Goal: Information Seeking & Learning: Learn about a topic

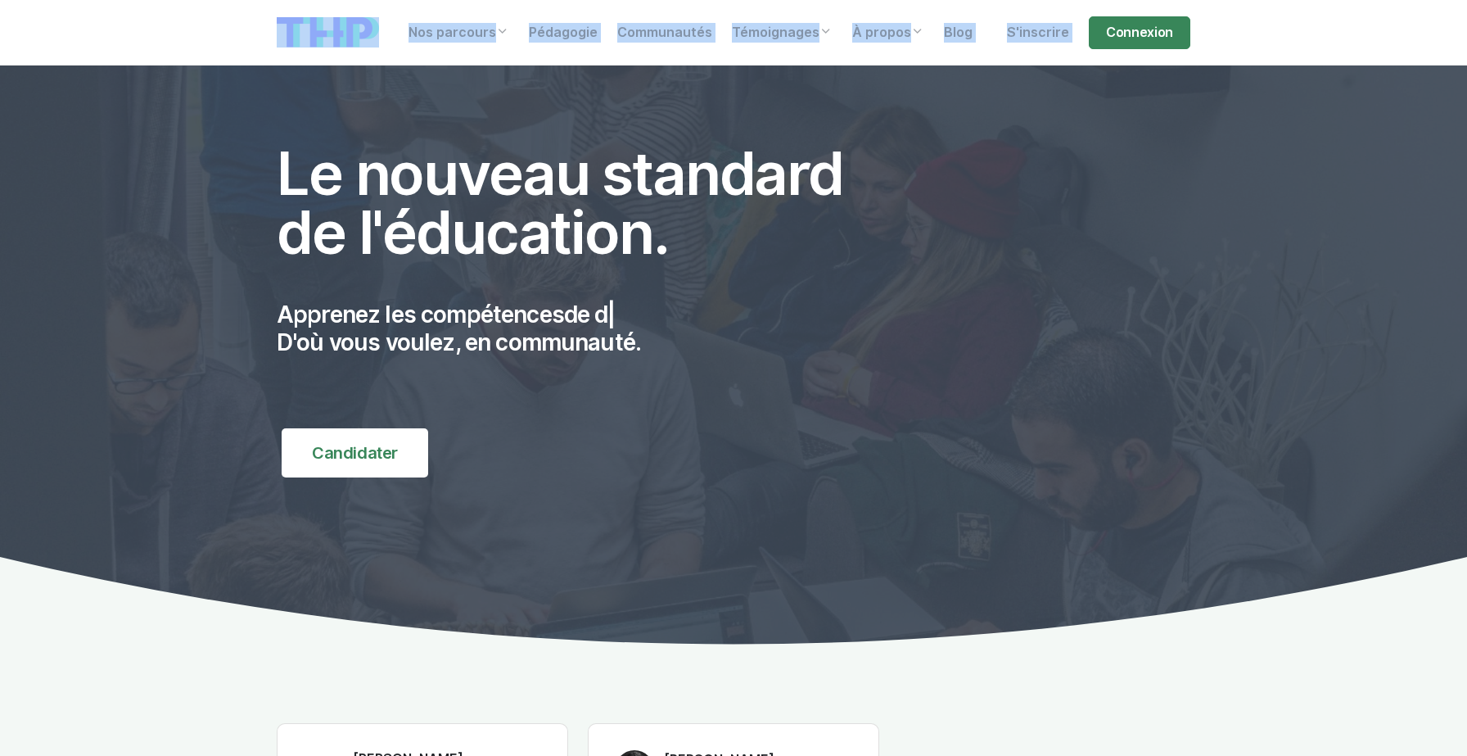
drag, startPoint x: 257, startPoint y: 34, endPoint x: 978, endPoint y: 501, distance: 859.5
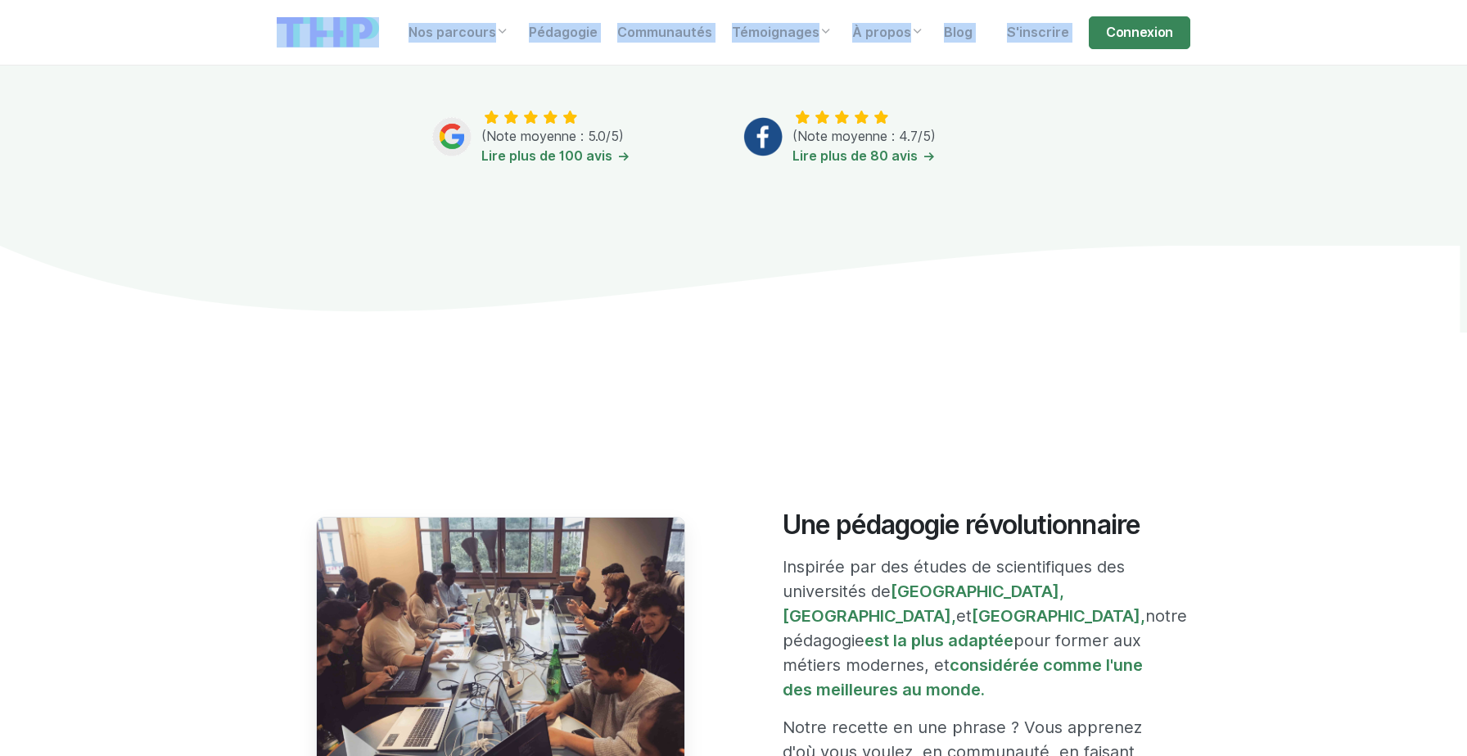
scroll to position [960, 0]
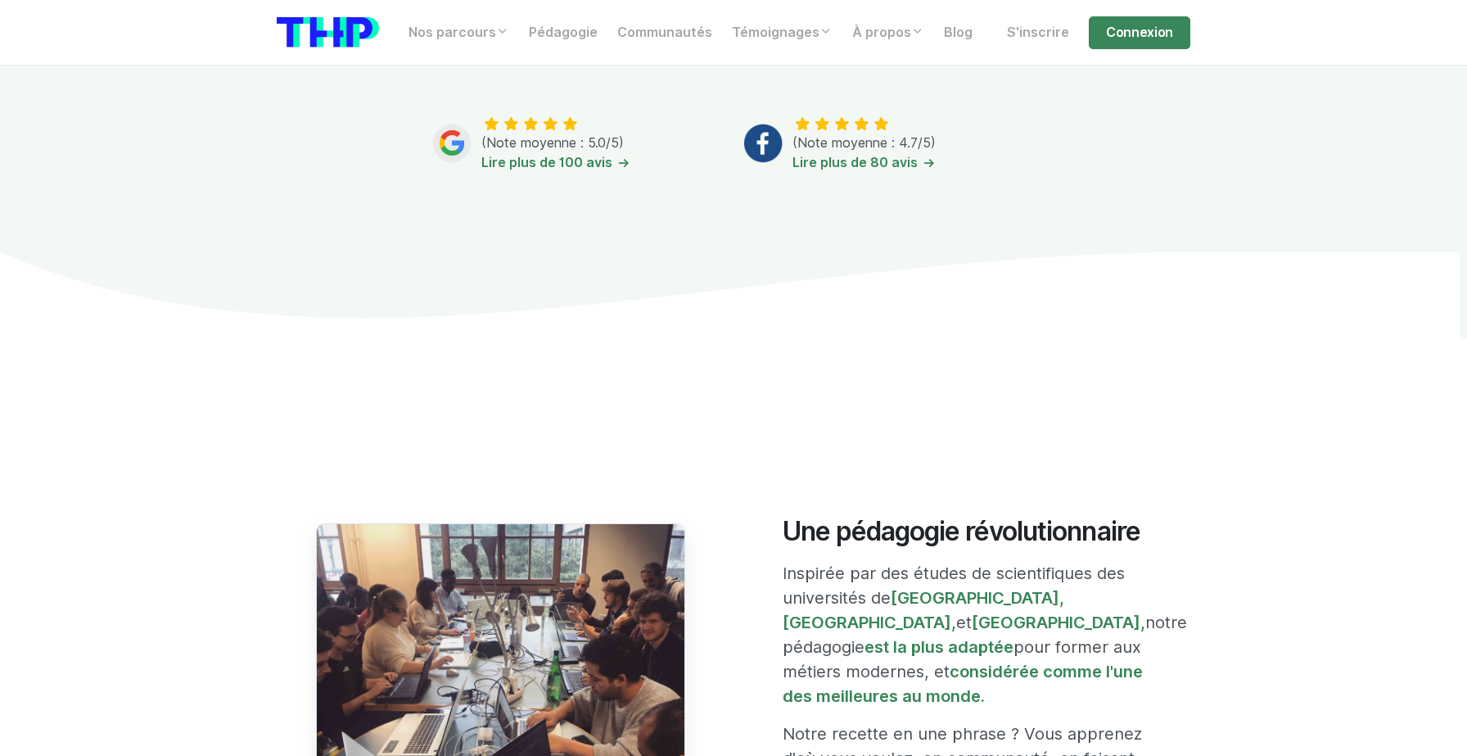
click at [1051, 467] on div "Une pédagogie révolutionnaire Inspirée par des études de scientifiques des univ…" at bounding box center [733, 674] width 933 height 434
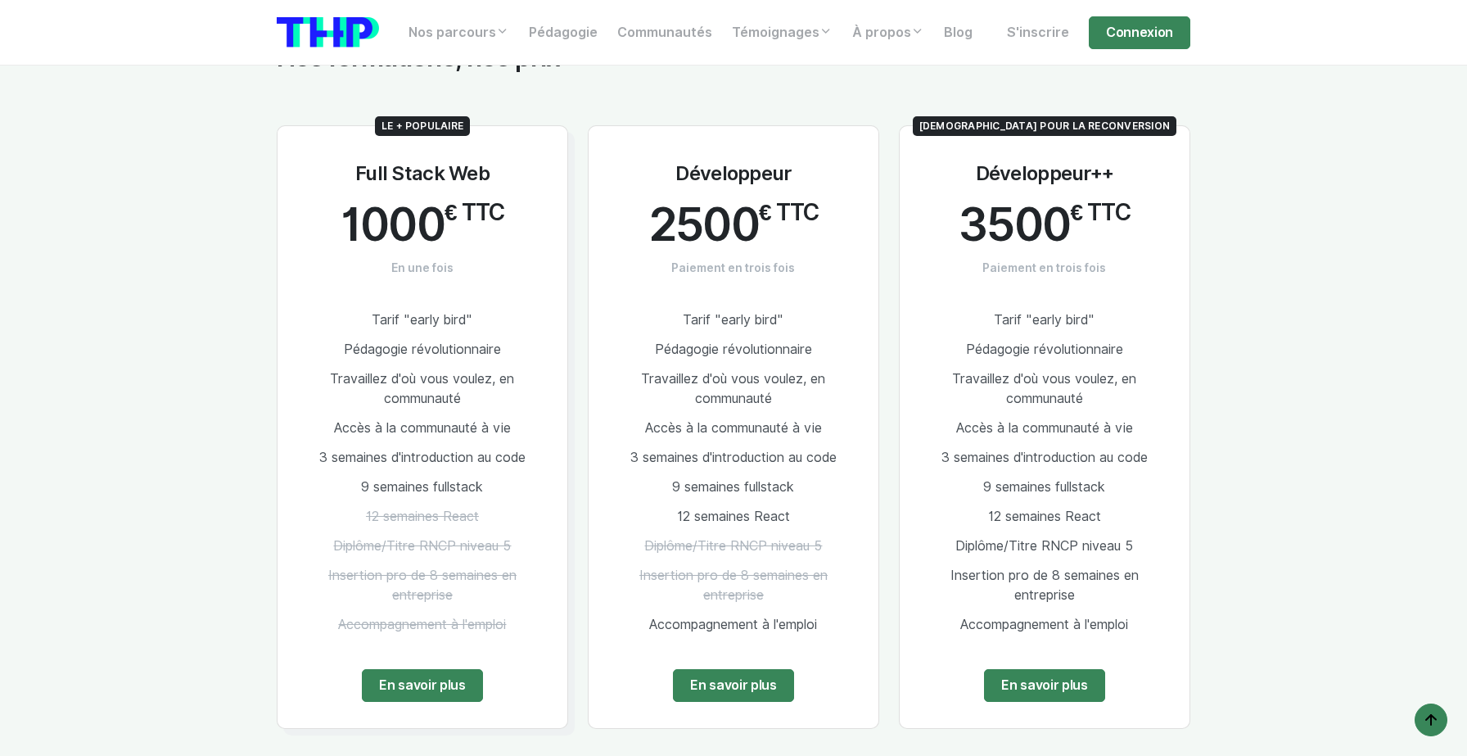
scroll to position [3131, 0]
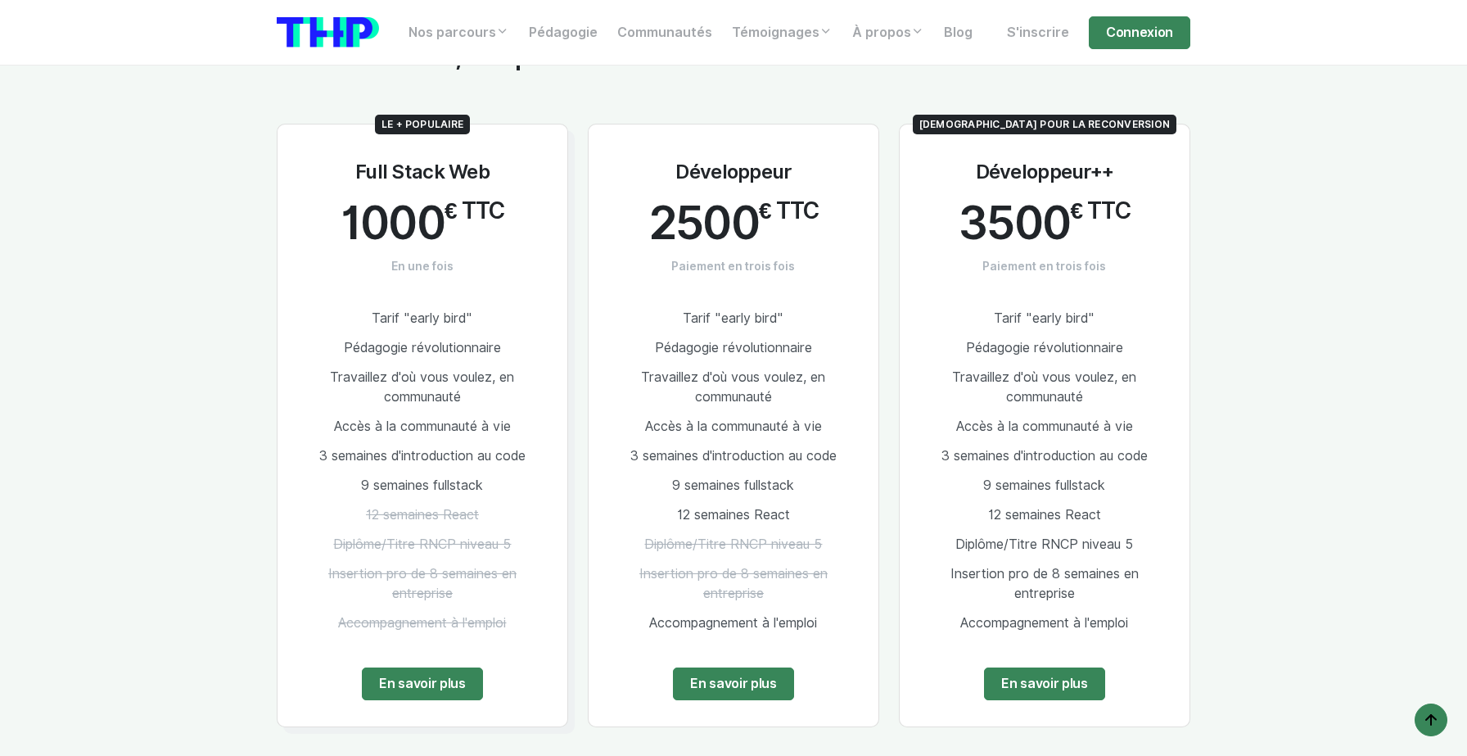
drag, startPoint x: 348, startPoint y: 153, endPoint x: 1152, endPoint y: 236, distance: 808.2
click at [1152, 236] on div "Le + populaire Full Stack Web 1000 € TTC En une fois Tarif "early bird" Pédagog…" at bounding box center [733, 415] width 933 height 662
click at [1261, 219] on section "Nos formations, nos prix Le + populaire Full Stack Web 1000 € TTC En une fois T…" at bounding box center [733, 646] width 1467 height 1369
drag, startPoint x: 1123, startPoint y: 225, endPoint x: 971, endPoint y: 110, distance: 191.1
click at [971, 124] on div "[DEMOGRAPHIC_DATA] pour la reconversion Développeur++ 3500 € TTC Paiement en tr…" at bounding box center [1044, 425] width 291 height 603
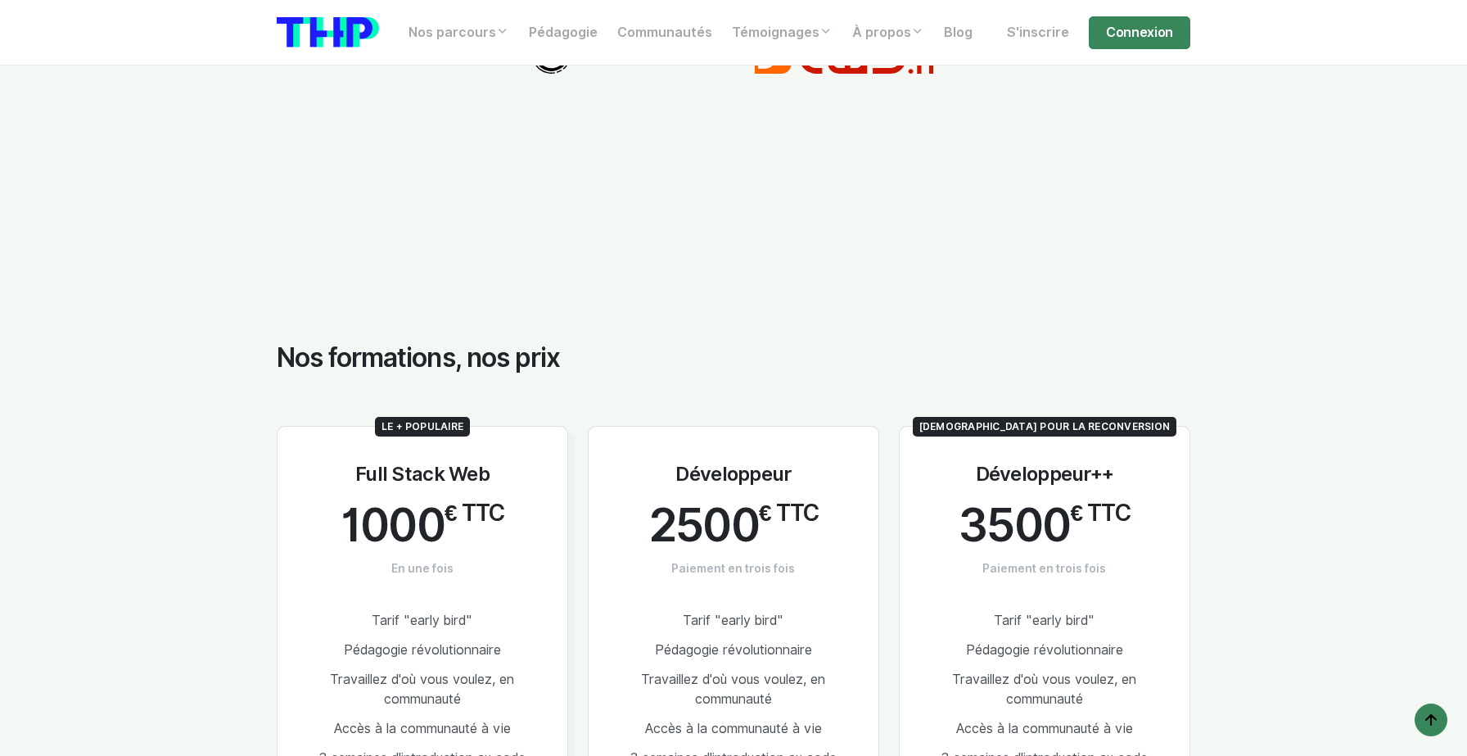
scroll to position [2849, 0]
